Goal: Task Accomplishment & Management: Use online tool/utility

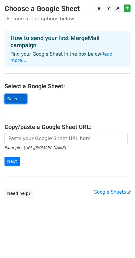
click at [22, 94] on link "Select..." at bounding box center [15, 98] width 22 height 9
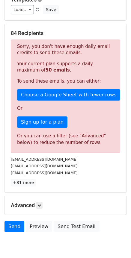
scroll to position [55, 0]
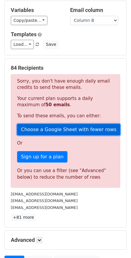
click at [54, 125] on link "Choose a Google Sheet with fewer rows" at bounding box center [68, 129] width 103 height 11
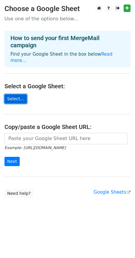
click at [14, 94] on link "Select..." at bounding box center [15, 98] width 22 height 9
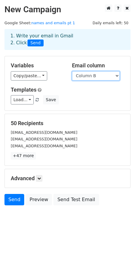
drag, startPoint x: 91, startPoint y: 78, endPoint x: 95, endPoint y: 77, distance: 3.9
click at [91, 78] on select "Column A Column B" at bounding box center [96, 75] width 48 height 9
click at [107, 77] on select "Column A Column B" at bounding box center [96, 75] width 48 height 9
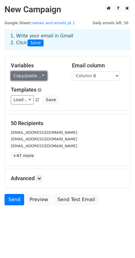
click at [38, 76] on link "Copy/paste..." at bounding box center [29, 75] width 37 height 9
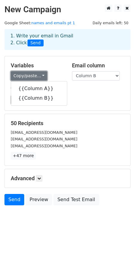
click at [39, 75] on link "Copy/paste..." at bounding box center [29, 75] width 37 height 9
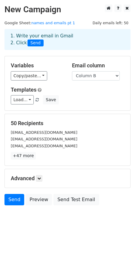
click at [84, 94] on div "Templates Load... No templates saved Save" at bounding box center [67, 96] width 123 height 18
click at [28, 101] on link "Load..." at bounding box center [22, 99] width 23 height 9
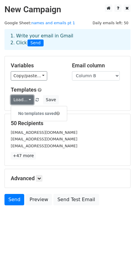
click at [28, 101] on link "Load..." at bounding box center [22, 99] width 23 height 9
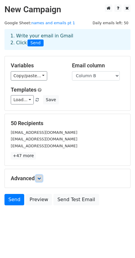
click at [40, 177] on icon at bounding box center [39, 179] width 4 height 4
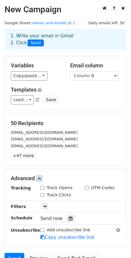
click at [43, 189] on input "Track Opens" at bounding box center [42, 188] width 4 height 4
checkbox input "true"
click at [47, 206] on link at bounding box center [45, 206] width 7 height 7
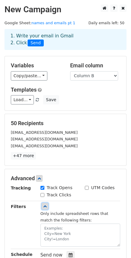
click at [45, 205] on icon at bounding box center [45, 206] width 4 height 4
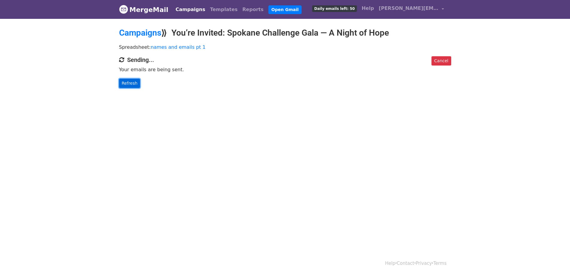
click at [126, 86] on link "Refresh" at bounding box center [129, 83] width 21 height 9
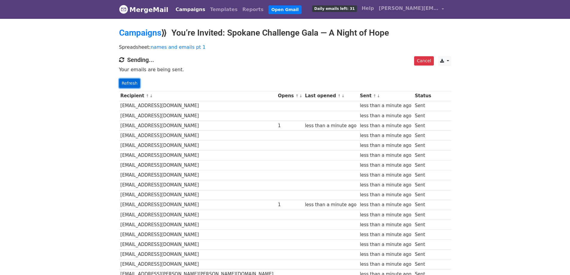
click at [131, 82] on link "Refresh" at bounding box center [129, 83] width 21 height 9
click at [136, 81] on link "Refresh" at bounding box center [129, 83] width 21 height 9
click at [137, 79] on link "Refresh" at bounding box center [129, 83] width 21 height 9
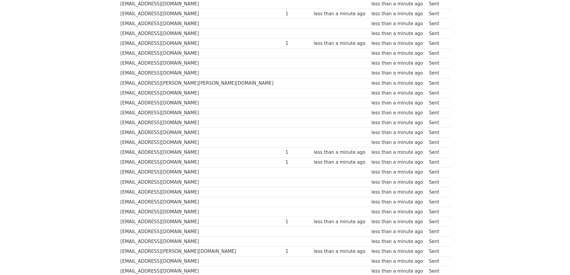
scroll to position [239, 0]
